Goal: Information Seeking & Learning: Check status

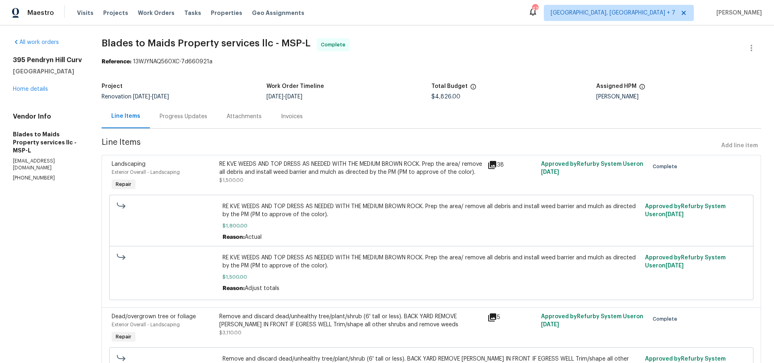
scroll to position [250, 0]
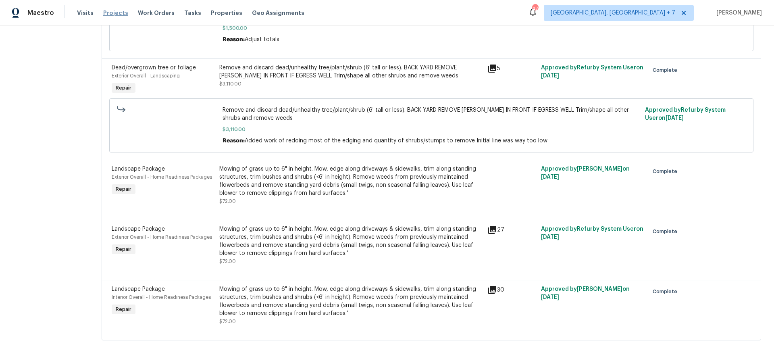
click at [107, 12] on span "Projects" at bounding box center [115, 13] width 25 height 8
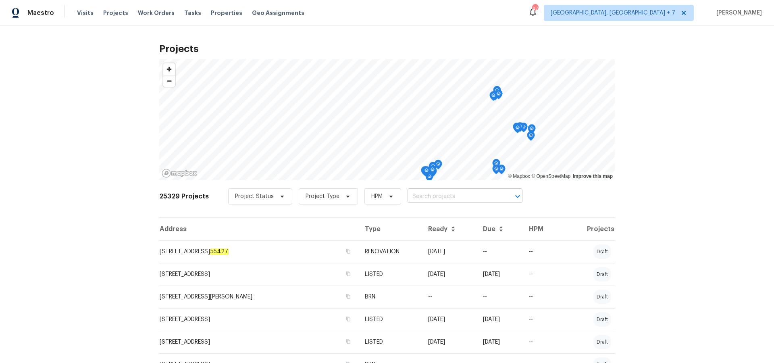
click at [448, 198] on input "text" at bounding box center [454, 196] width 92 height 13
type input "420 june"
click at [451, 217] on li "[STREET_ADDRESS][PERSON_NAME]" at bounding box center [460, 214] width 117 height 13
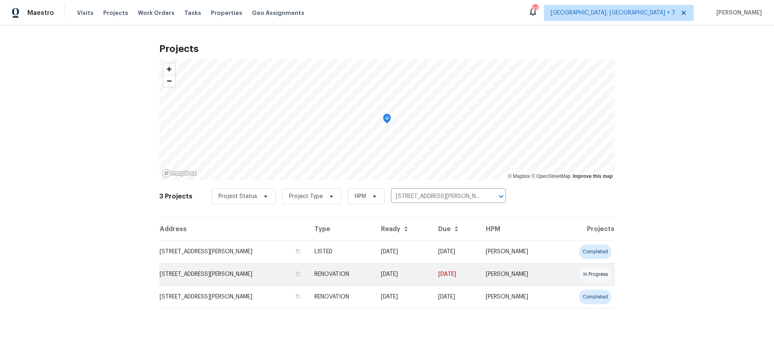
click at [226, 277] on td "[STREET_ADDRESS][PERSON_NAME]" at bounding box center [233, 274] width 149 height 23
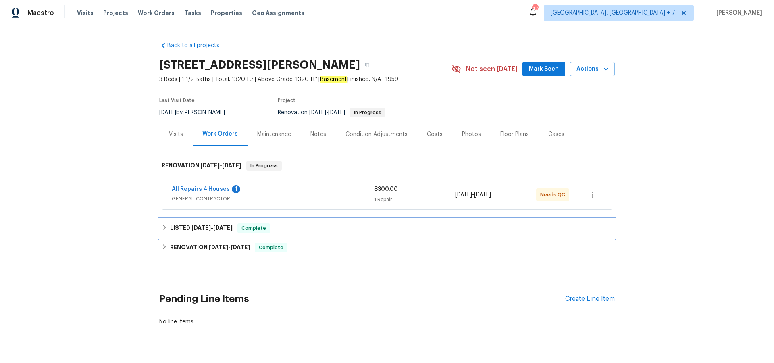
click at [210, 227] on span "[DATE]" at bounding box center [201, 228] width 19 height 6
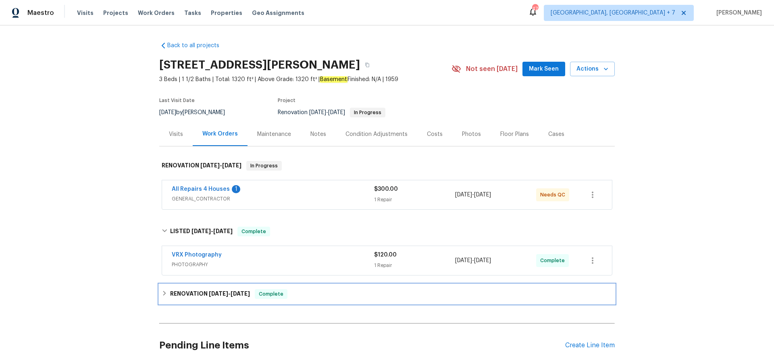
click at [210, 292] on span "[DATE]" at bounding box center [218, 294] width 19 height 6
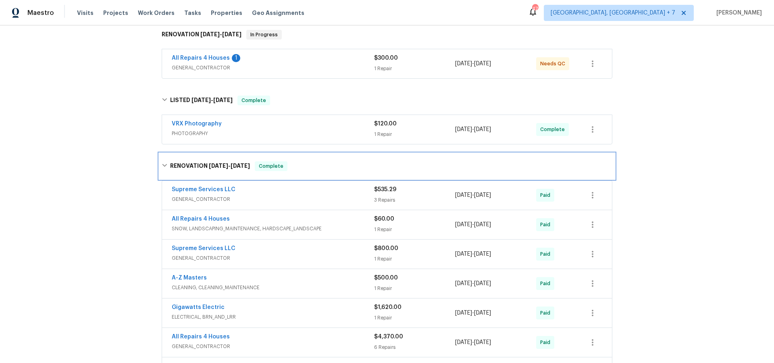
scroll to position [148, 0]
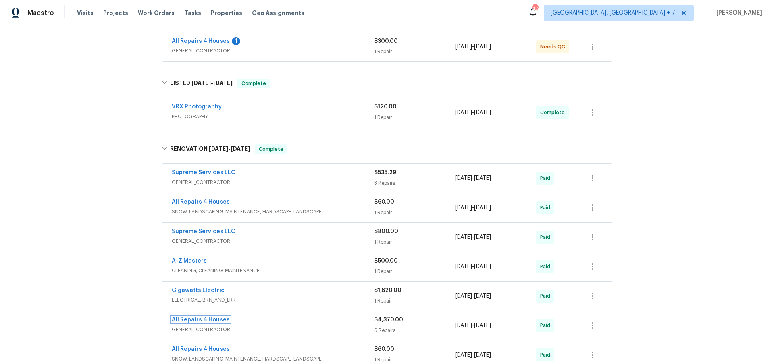
click at [209, 319] on link "All Repairs 4 Houses" at bounding box center [201, 320] width 58 height 6
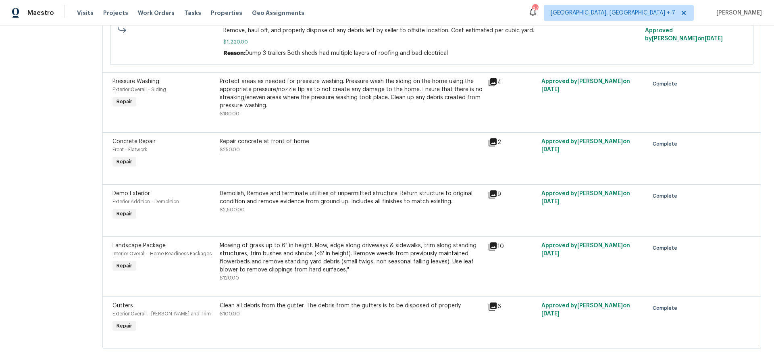
scroll to position [186, 0]
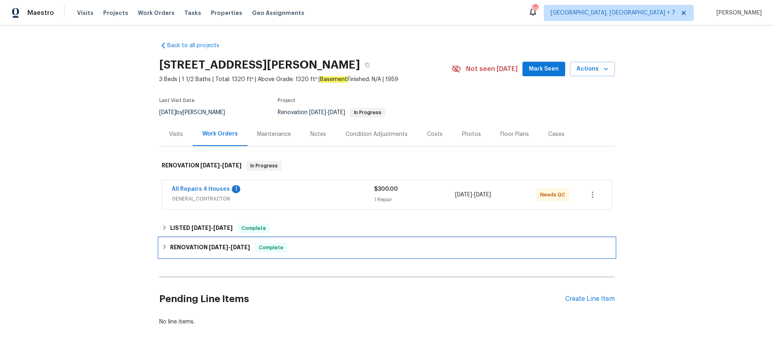
click at [184, 249] on h6 "RENOVATION [DATE] - [DATE]" at bounding box center [210, 248] width 80 height 10
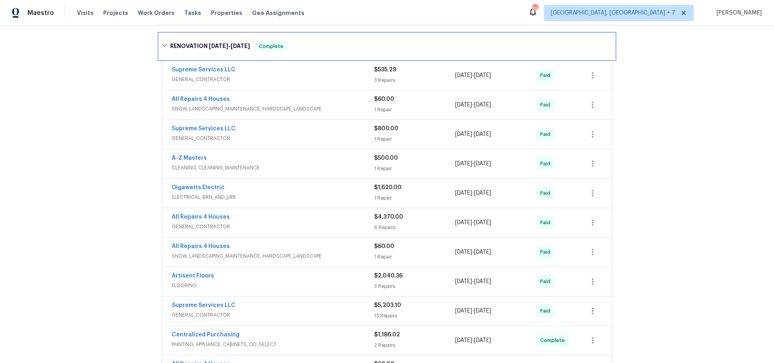
scroll to position [213, 0]
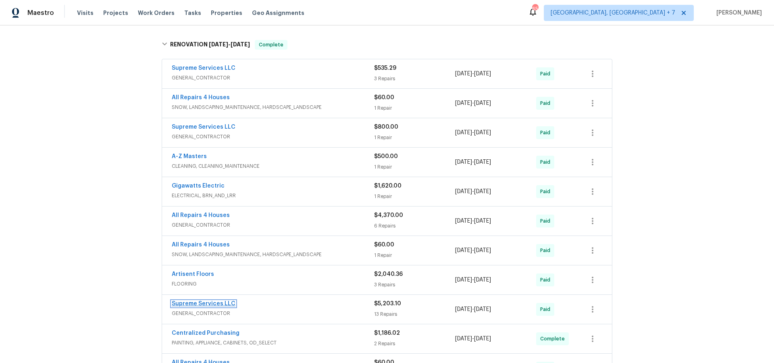
click at [205, 303] on link "Supreme Services LLC" at bounding box center [204, 304] width 64 height 6
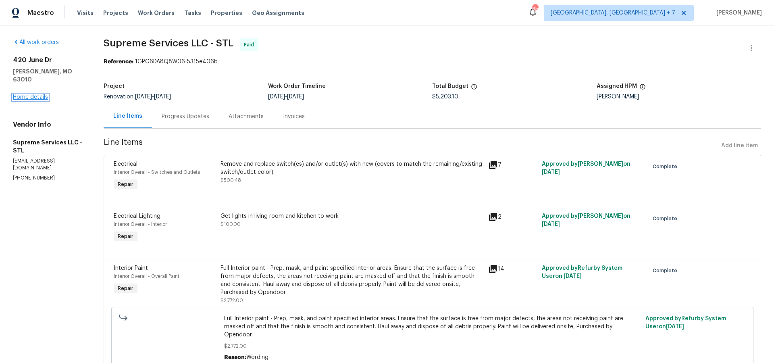
click at [25, 94] on link "Home details" at bounding box center [30, 97] width 35 height 6
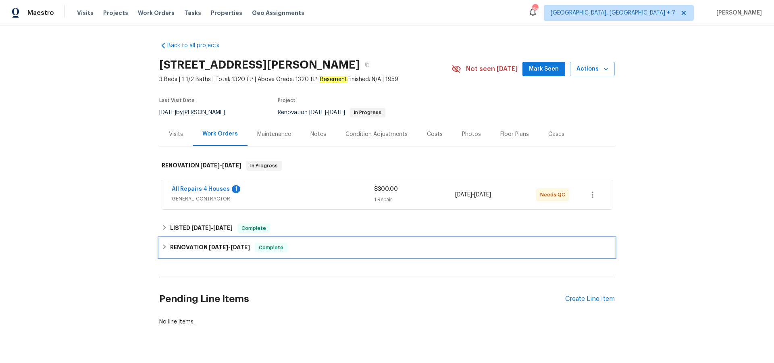
click at [212, 250] on h6 "RENOVATION [DATE] - [DATE]" at bounding box center [210, 248] width 80 height 10
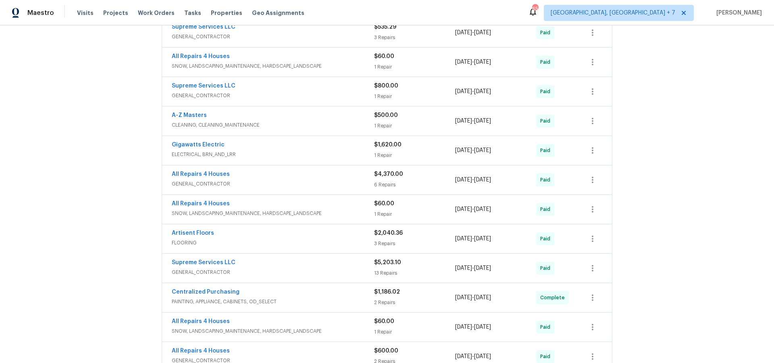
scroll to position [179, 0]
